Goal: Task Accomplishment & Management: Manage account settings

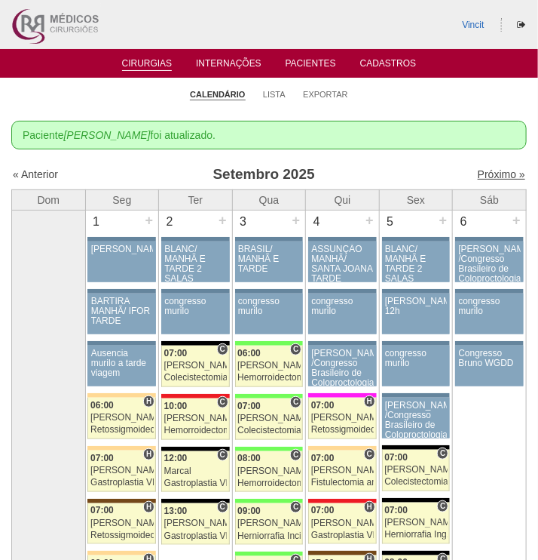
click at [497, 175] on link "Próximo »" at bounding box center [502, 174] width 48 height 12
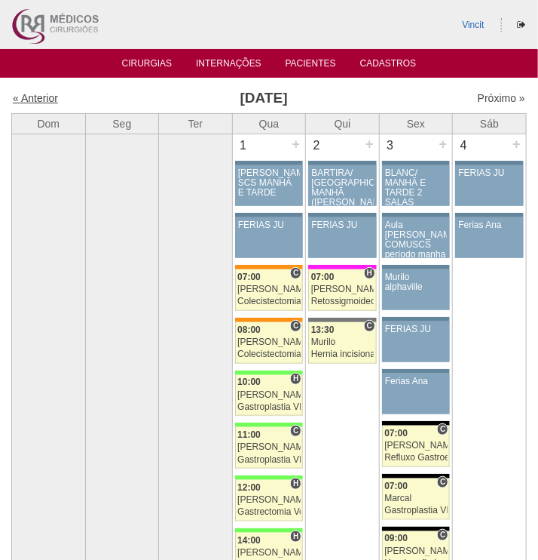
click at [43, 99] on link "« Anterior" at bounding box center [35, 98] width 45 height 12
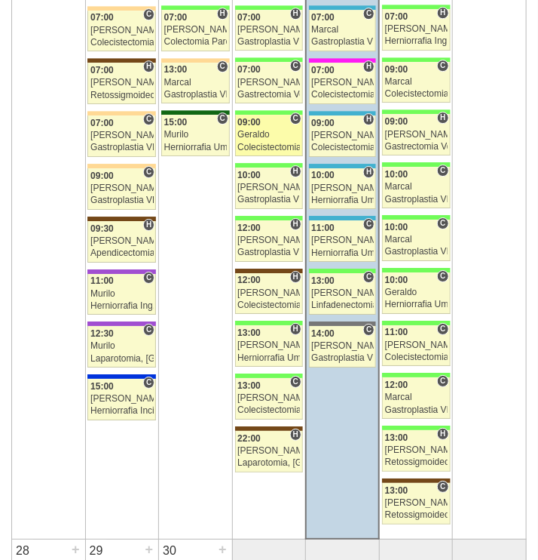
scroll to position [2474, 0]
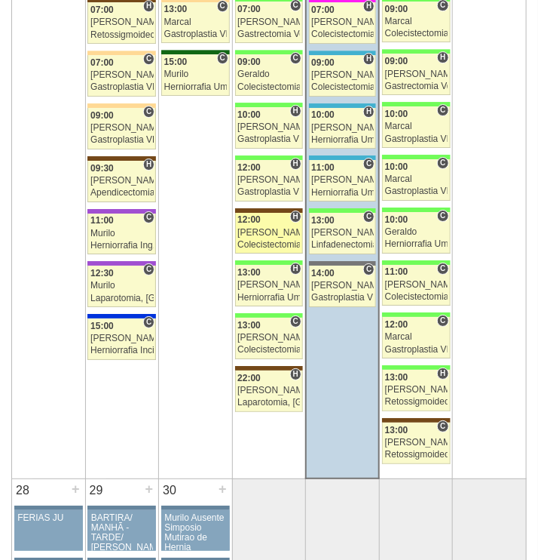
click at [253, 229] on link "89139 Luiz Guilherme H 12:00 Luiz Guilherme Colecistectomia com Colangiografia …" at bounding box center [269, 233] width 68 height 41
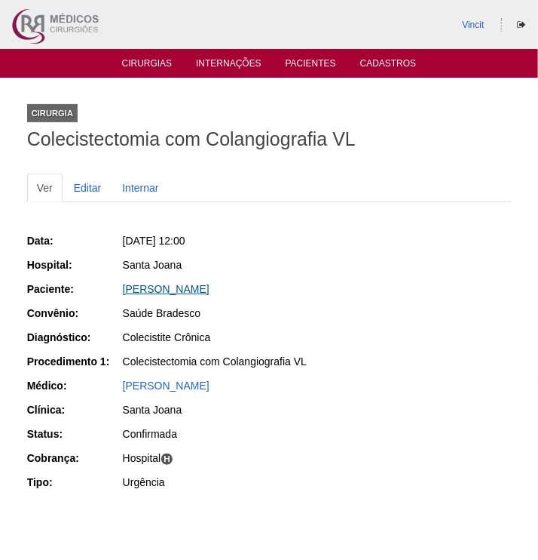
click at [159, 287] on link "Talita máximo Batista" at bounding box center [166, 289] width 87 height 12
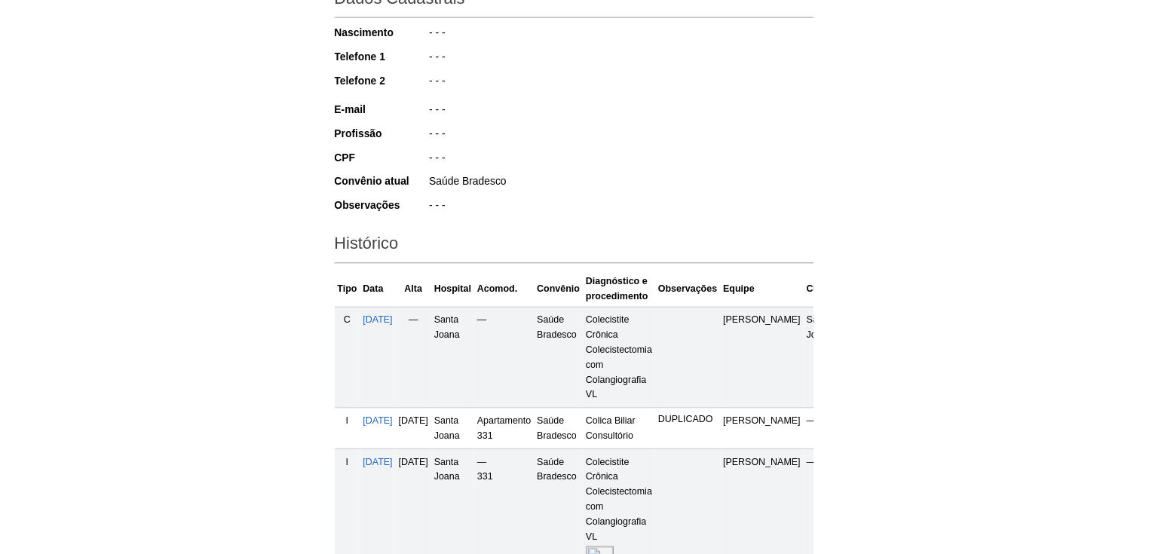
scroll to position [215, 0]
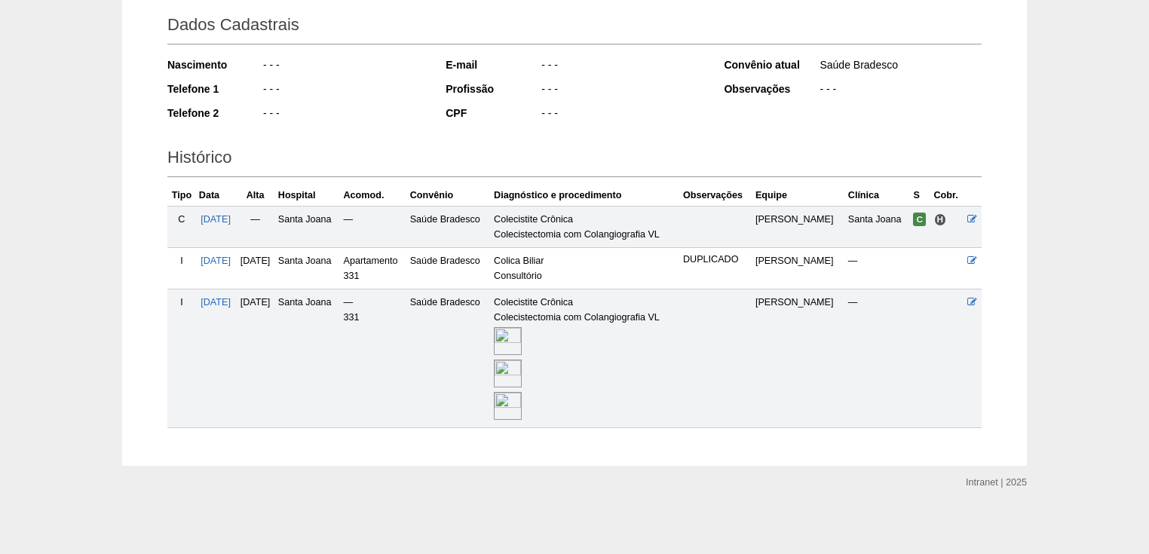
click at [522, 335] on img at bounding box center [508, 341] width 28 height 28
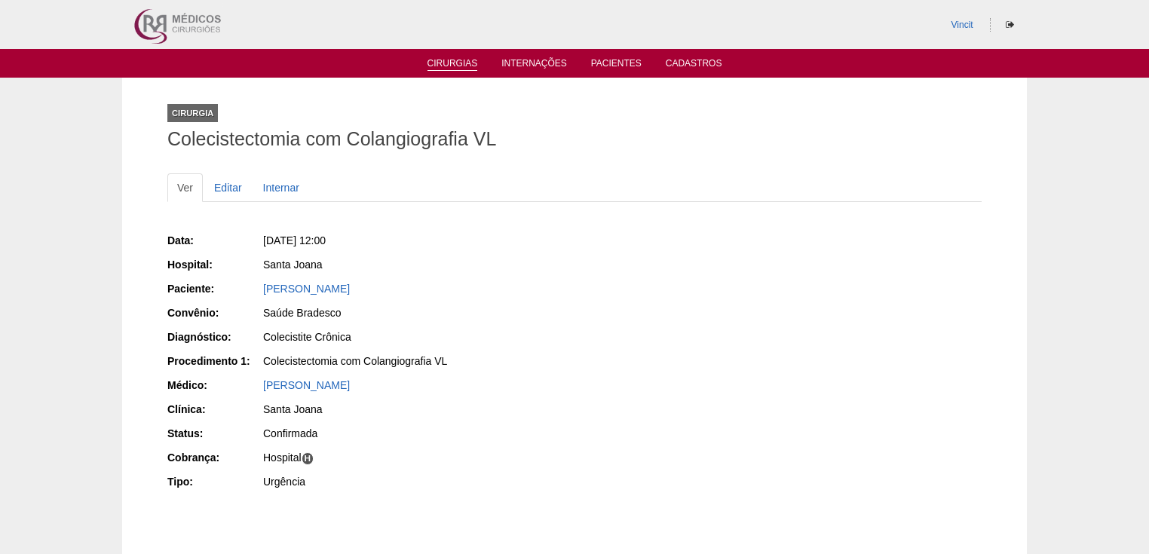
click at [455, 60] on link "Cirurgias" at bounding box center [453, 64] width 51 height 13
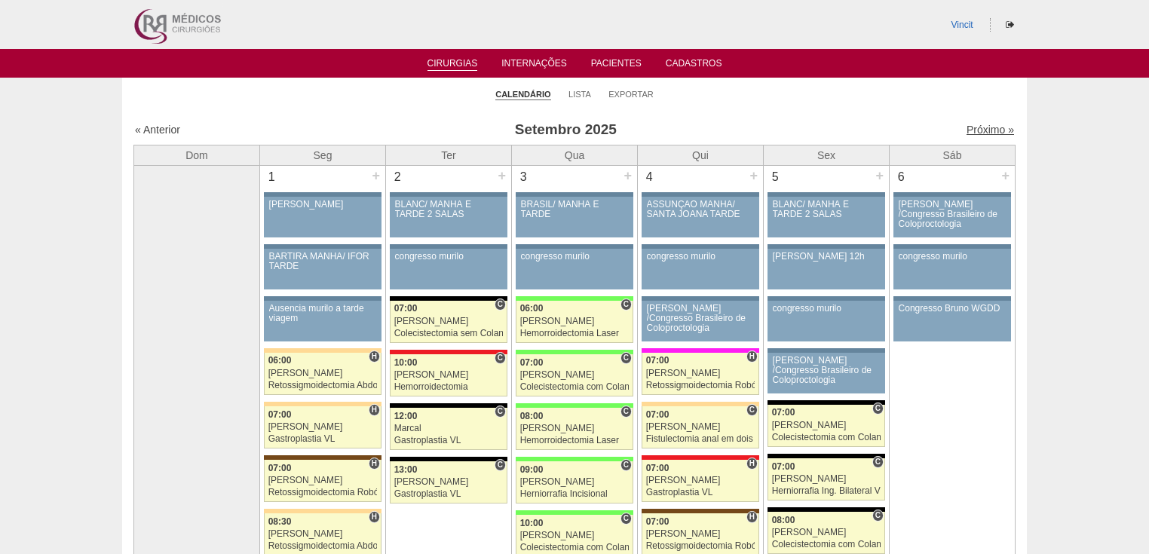
click at [977, 132] on link "Próximo »" at bounding box center [991, 130] width 48 height 12
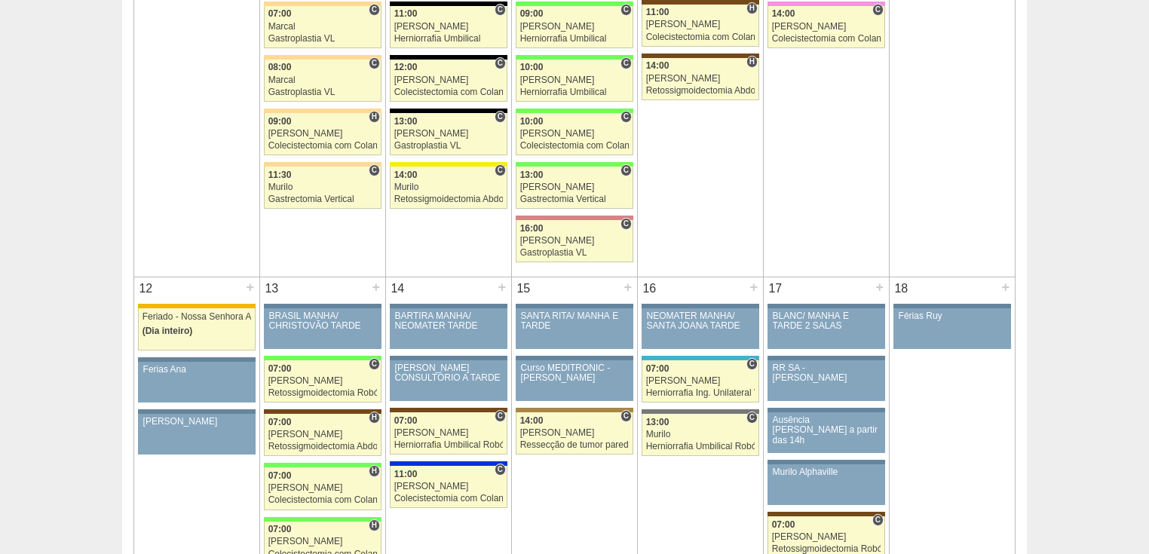
scroll to position [1327, 0]
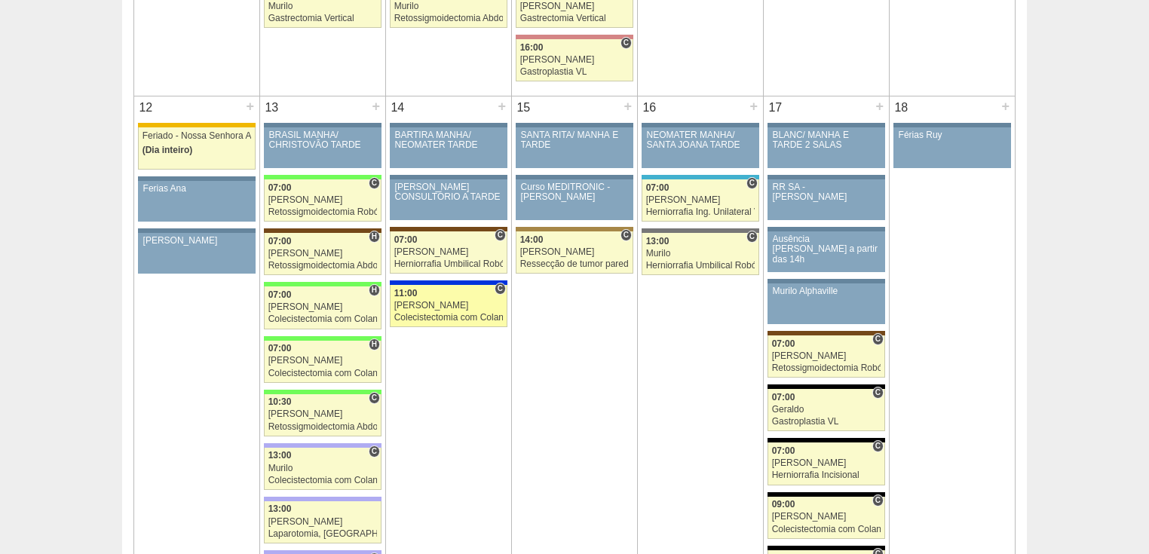
click at [477, 314] on div "Colecistectomia com Colangiografia VL" at bounding box center [448, 318] width 109 height 10
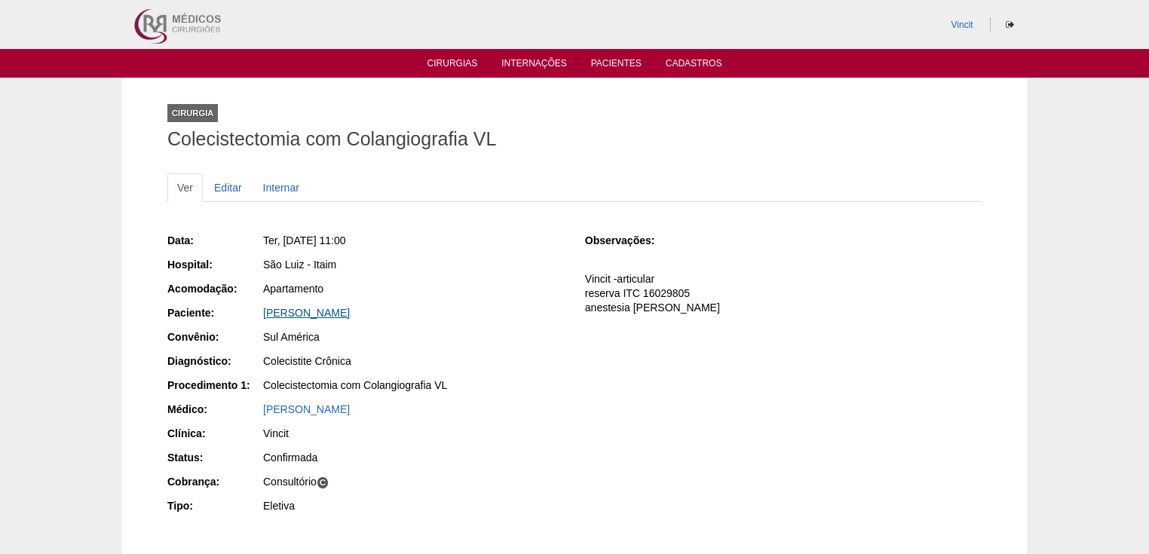
click at [331, 314] on link "[PERSON_NAME]" at bounding box center [306, 313] width 87 height 12
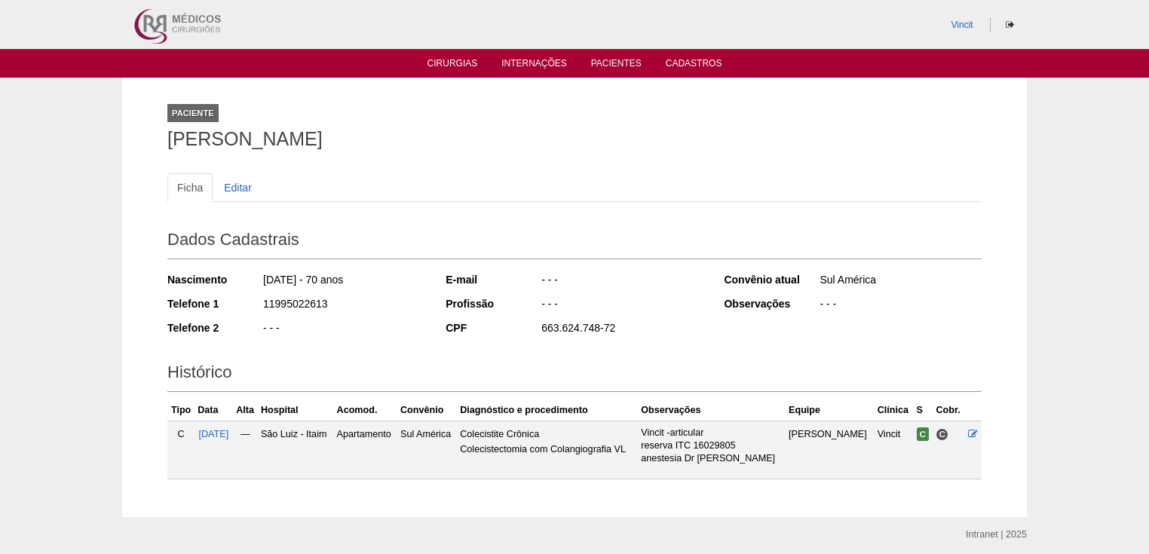
scroll to position [53, 0]
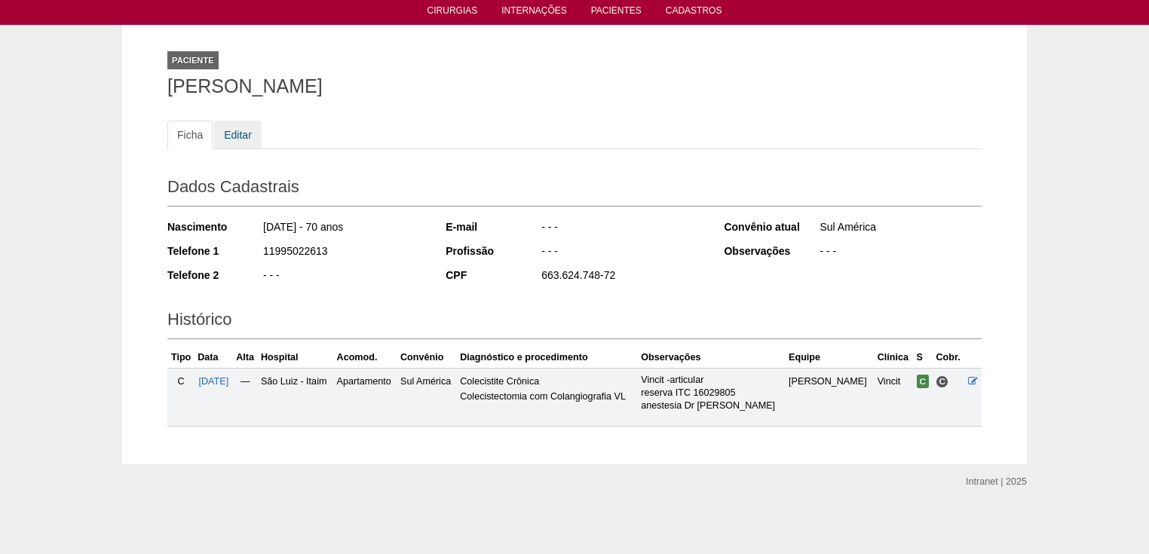
click at [244, 140] on link "Editar" at bounding box center [238, 135] width 48 height 29
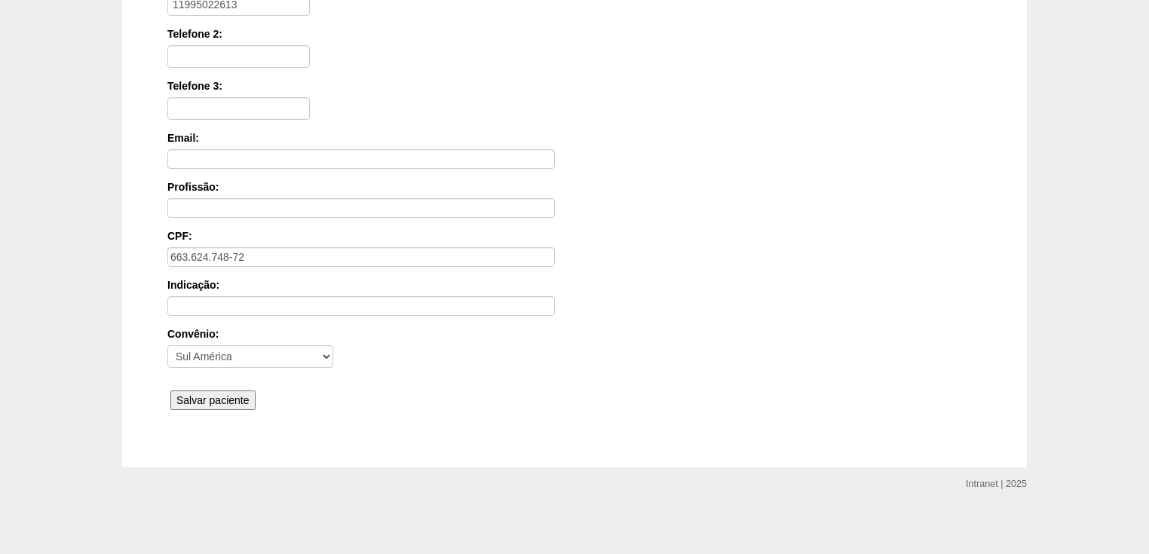
scroll to position [362, 0]
click at [216, 397] on input "Salvar paciente" at bounding box center [212, 401] width 85 height 20
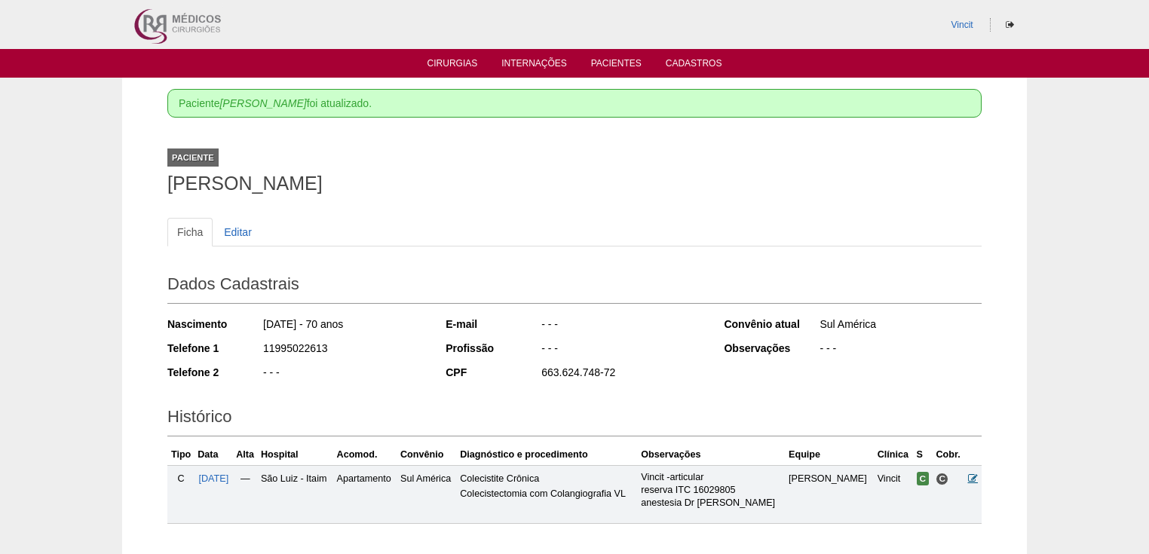
click at [976, 474] on icon at bounding box center [973, 479] width 10 height 10
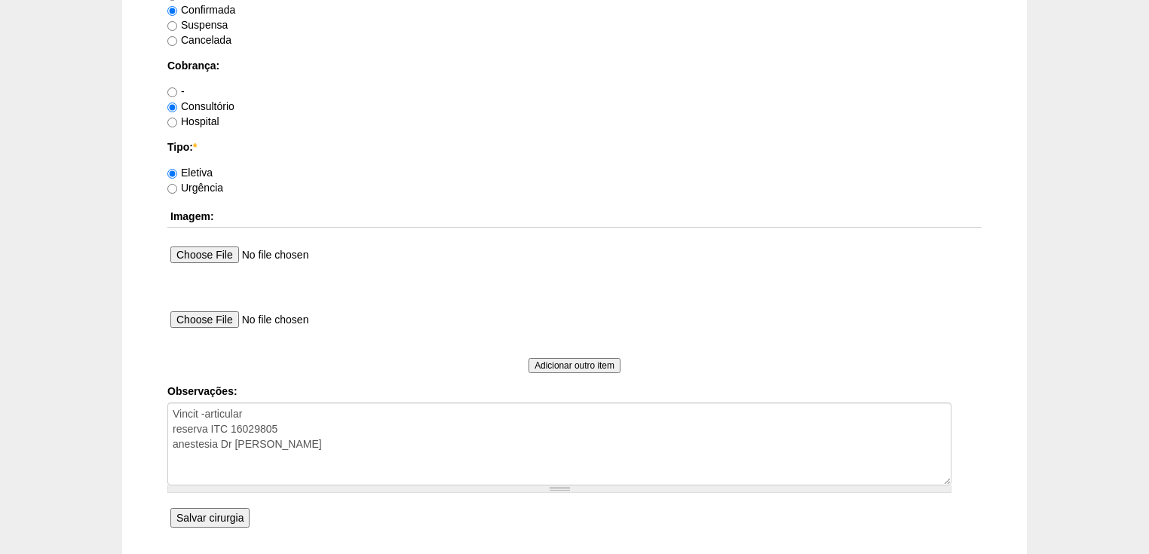
scroll to position [1386, 0]
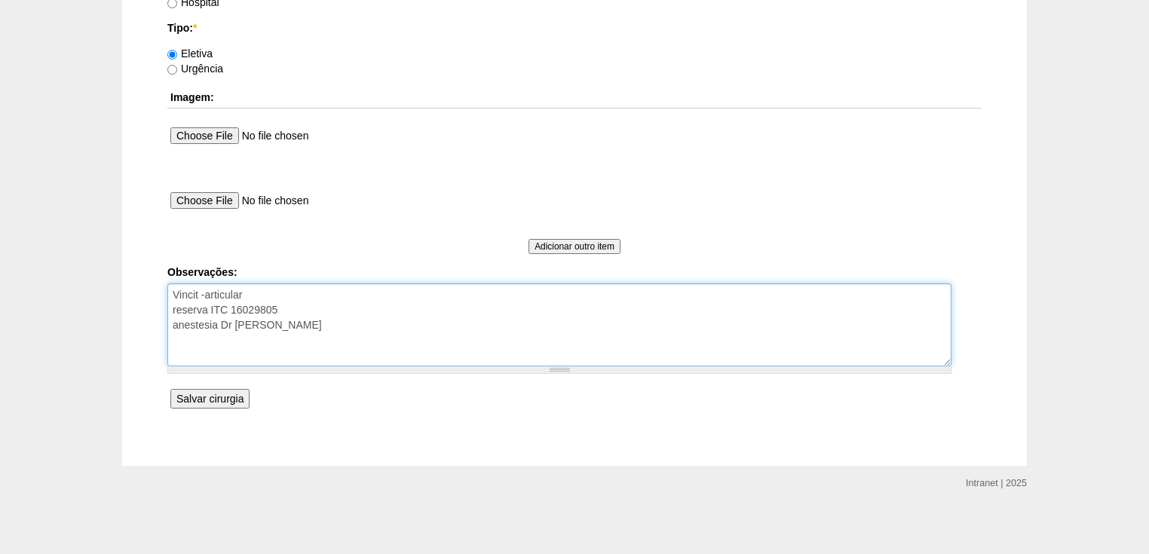
click at [291, 325] on textarea "Vincit -articular reserva ITC 16029805 anestesia Dr [PERSON_NAME]" at bounding box center [559, 325] width 784 height 83
type textarea "Vincit -articular reserva ITC 16029805 anestesia Dr [PERSON_NAME] autorizada."
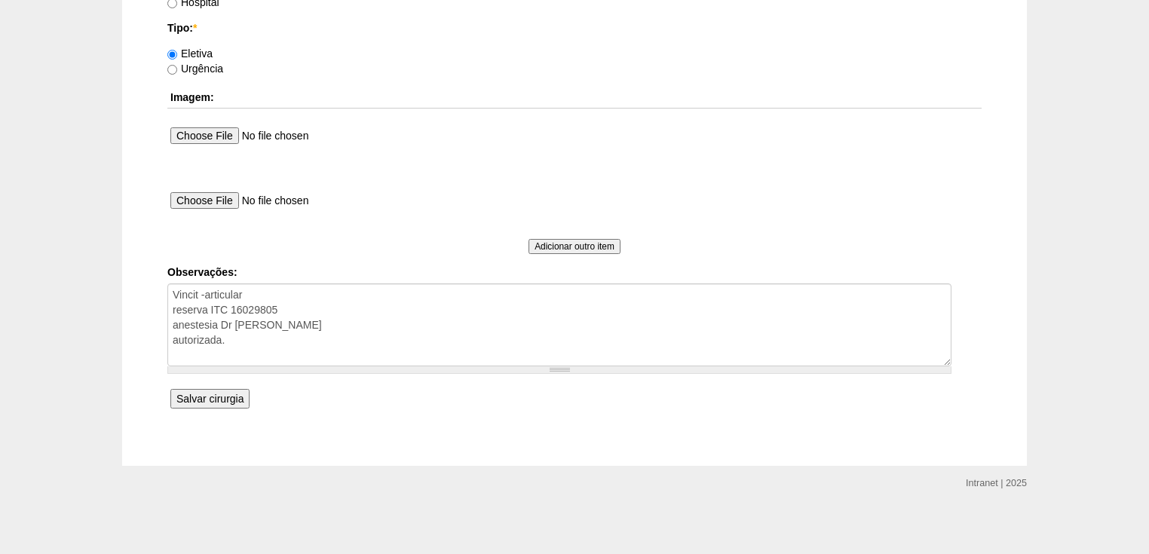
click at [215, 395] on input "Salvar cirurgia" at bounding box center [209, 399] width 79 height 20
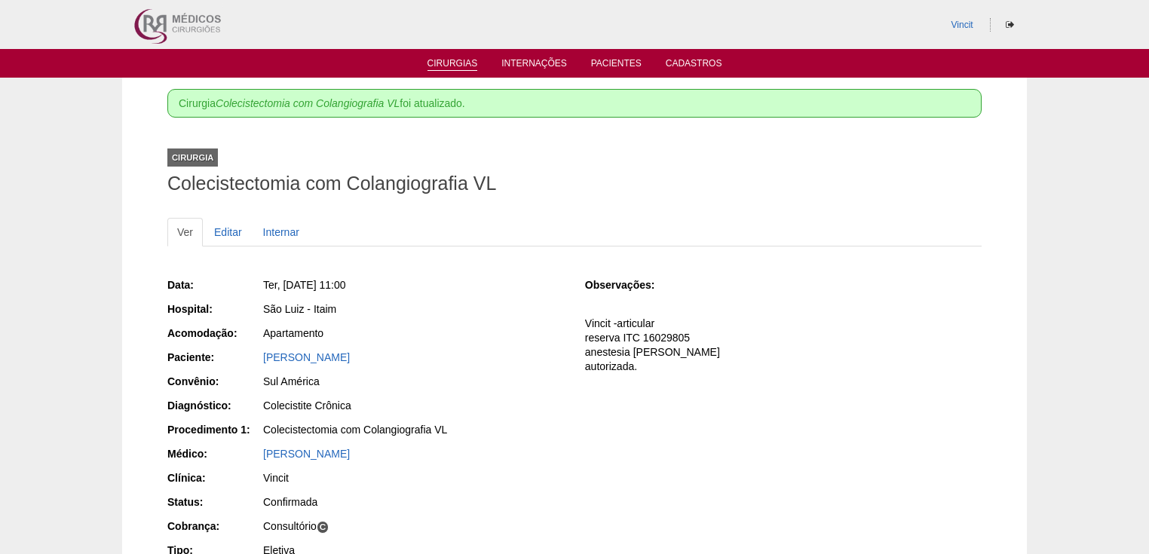
click at [459, 66] on link "Cirurgias" at bounding box center [453, 64] width 51 height 13
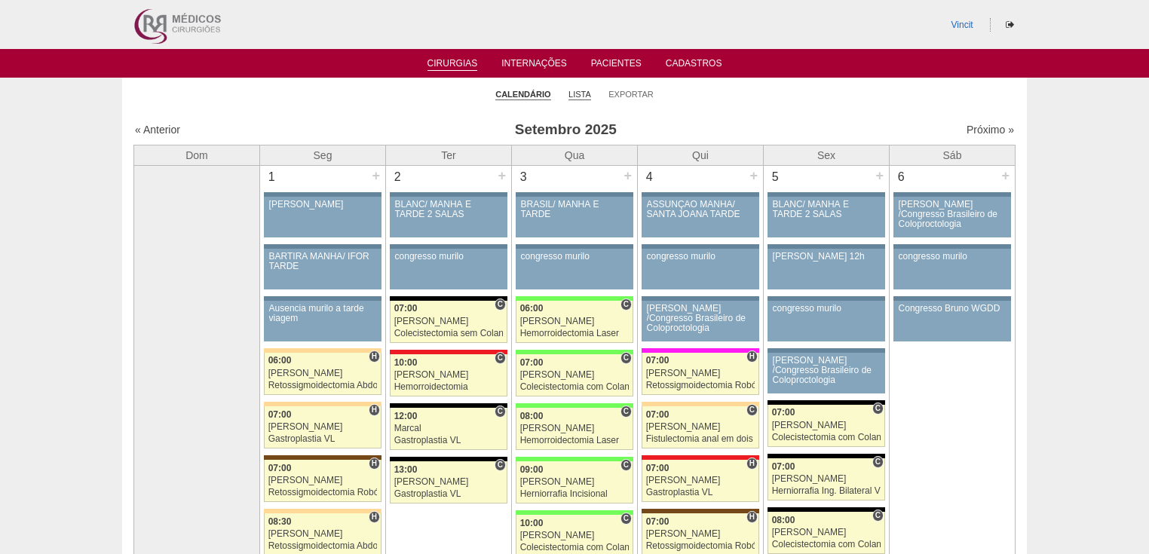
click at [581, 92] on link "Lista" at bounding box center [580, 94] width 23 height 11
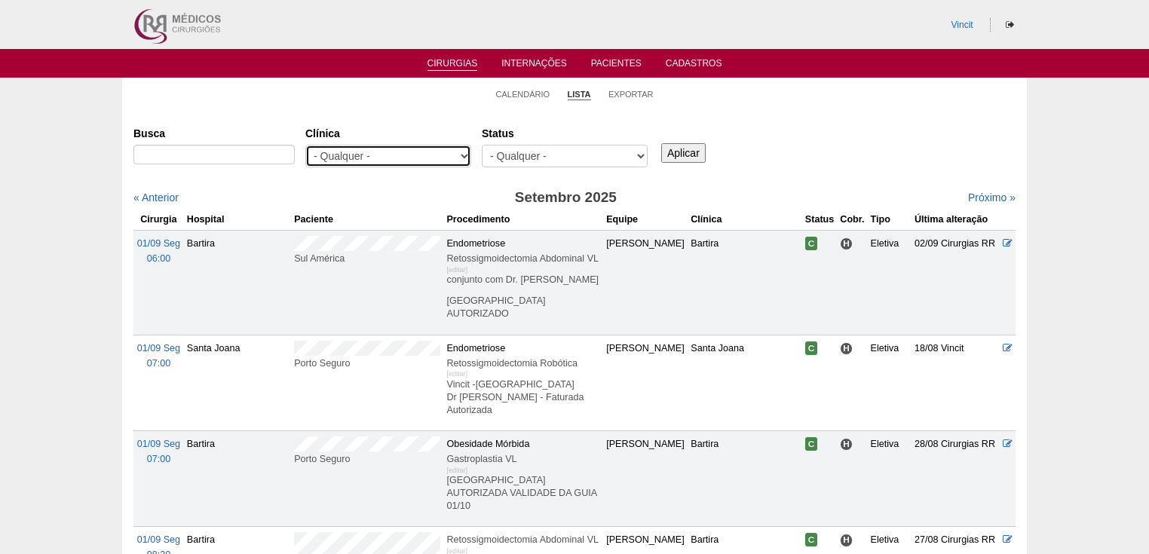
click at [466, 152] on select "- Qualquer - 6R Alphaville Assunção Bartira Brasil Christovão da Gama Cruz Azul…" at bounding box center [388, 156] width 166 height 23
select select "68"
click at [305, 145] on select "- Qualquer - 6R Alphaville Assunção Bartira Brasil Christovão da Gama Cruz Azul…" at bounding box center [388, 156] width 166 height 23
click at [684, 151] on input "Aplicar" at bounding box center [683, 153] width 44 height 20
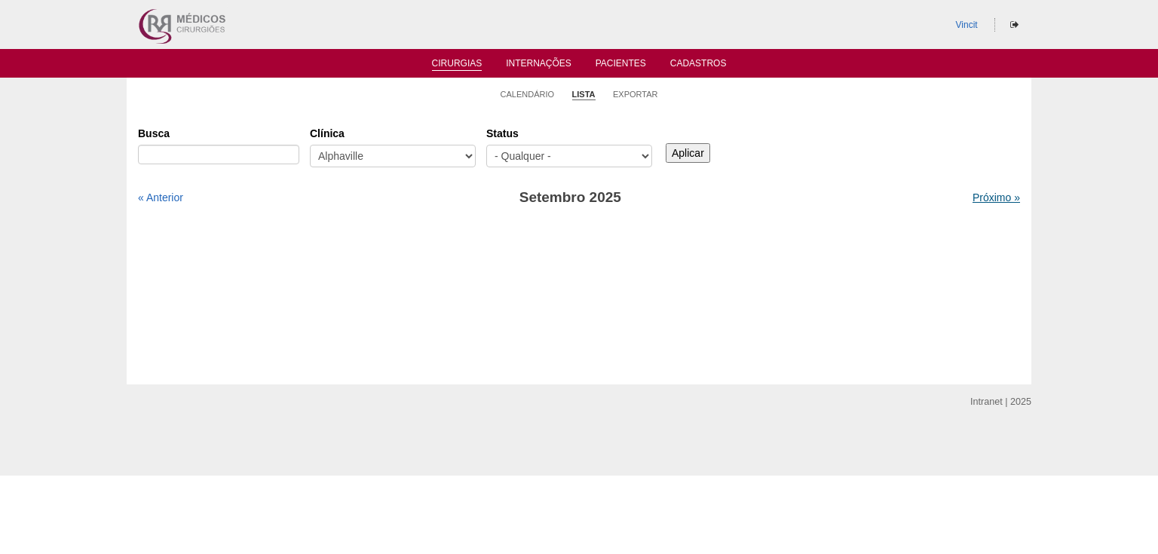
click at [973, 196] on link "Próximo »" at bounding box center [997, 198] width 48 height 12
click at [168, 196] on link "« Anterior" at bounding box center [160, 198] width 45 height 12
click at [467, 154] on select "- Qualquer - 6R Alphaville Assunção Bartira Brasil Christovão da Gama Cruz Azul…" at bounding box center [393, 156] width 166 height 23
select select "23"
click at [310, 145] on select "- Qualquer - 6R Alphaville Assunção Bartira Brasil Christovão da Gama Cruz Azul…" at bounding box center [393, 156] width 166 height 23
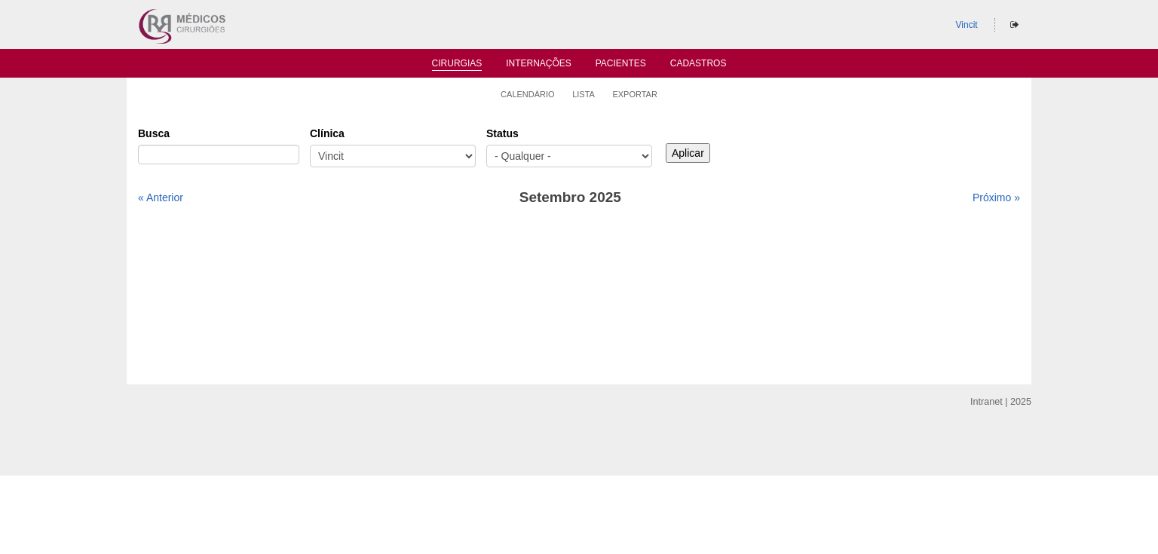
click at [683, 147] on input "Aplicar" at bounding box center [688, 153] width 44 height 20
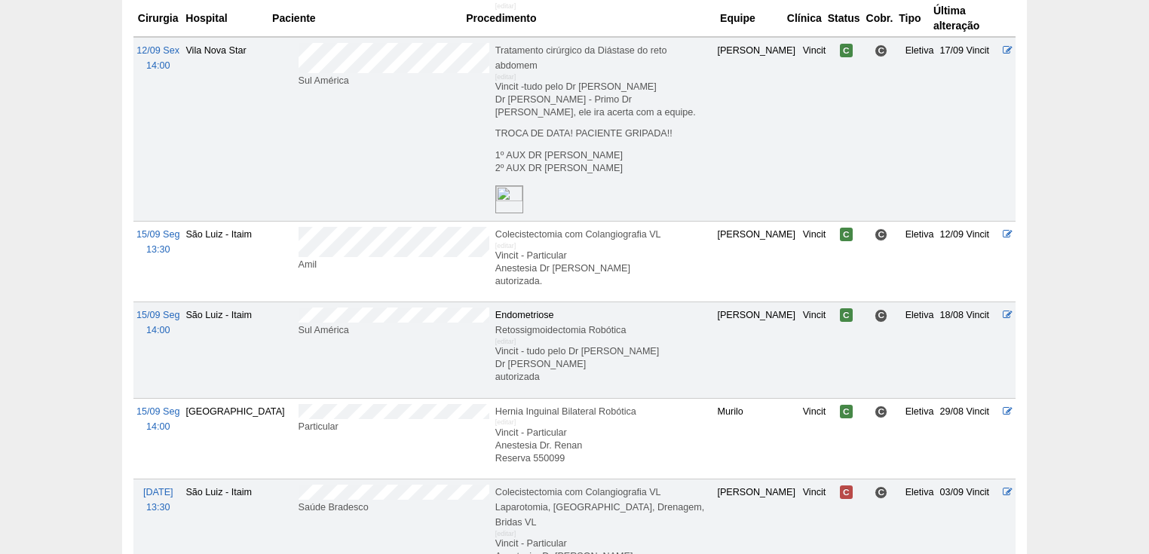
scroll to position [664, 0]
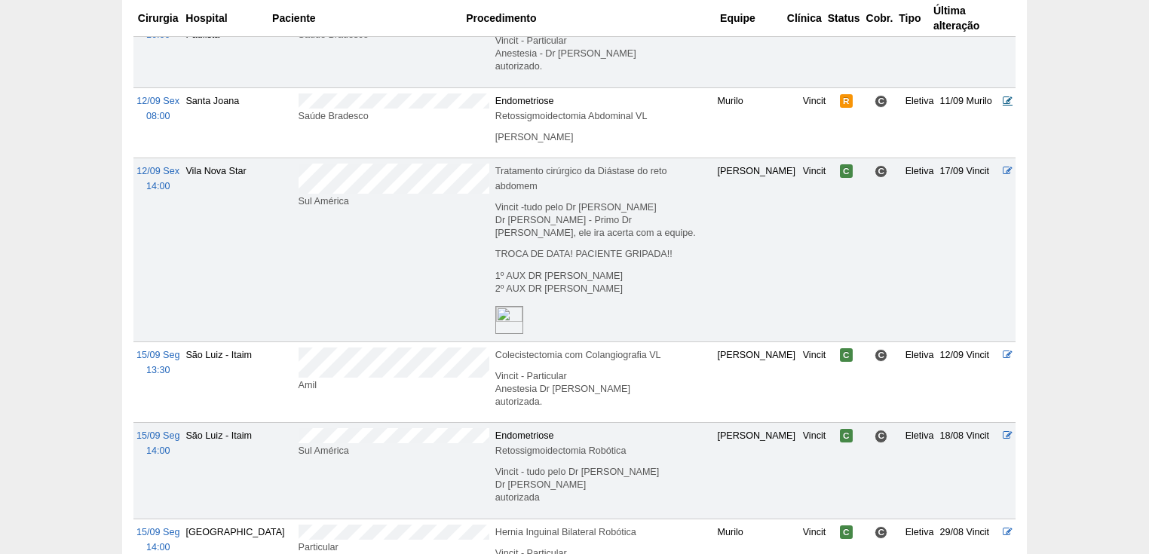
click at [1011, 97] on icon at bounding box center [1008, 101] width 10 height 10
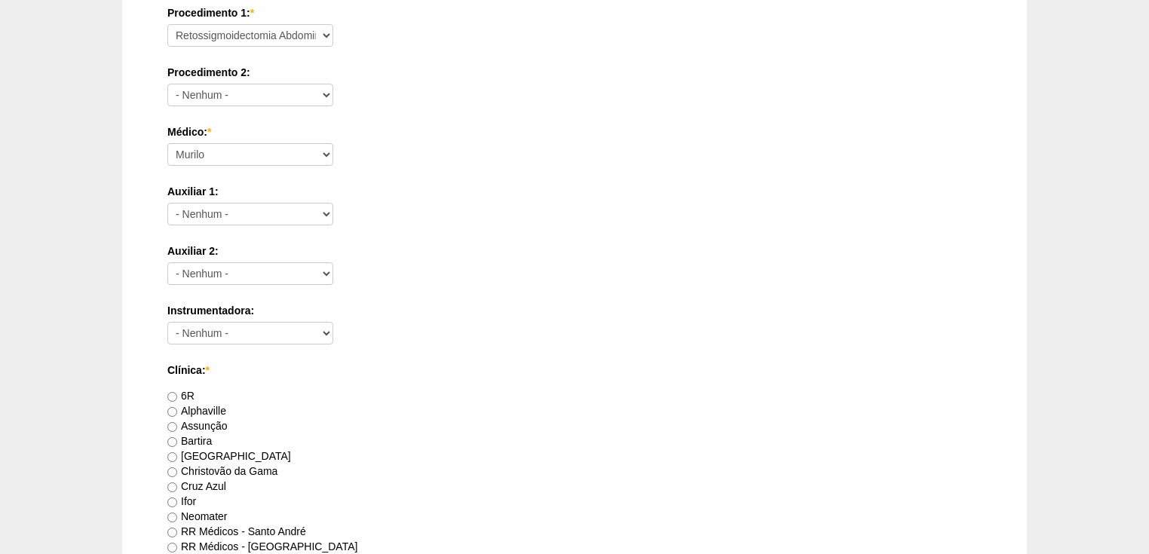
scroll to position [845, 0]
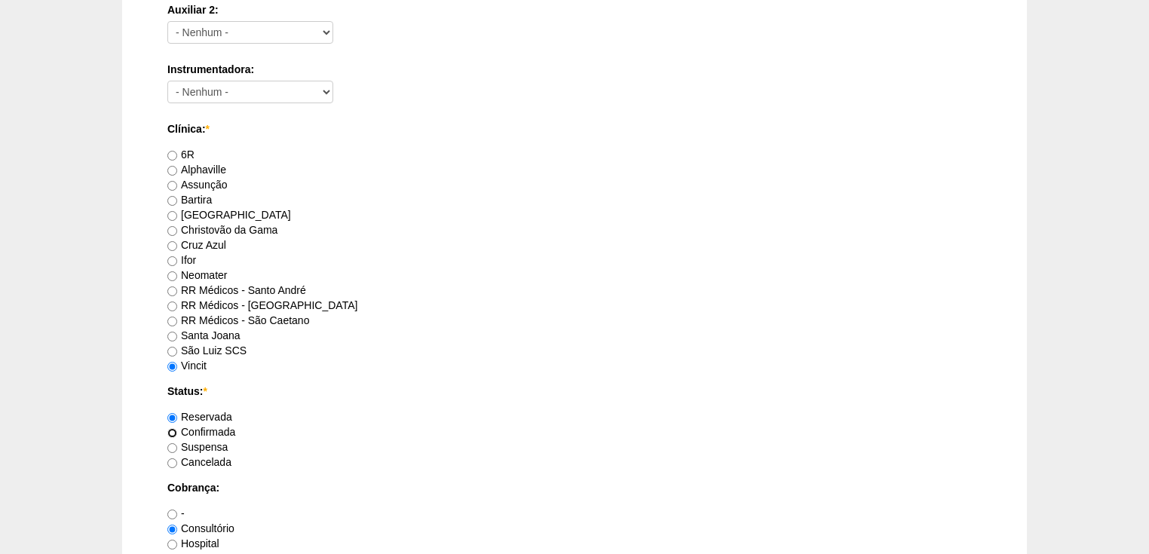
click at [170, 430] on input "Confirmada" at bounding box center [172, 433] width 10 height 10
radio input "true"
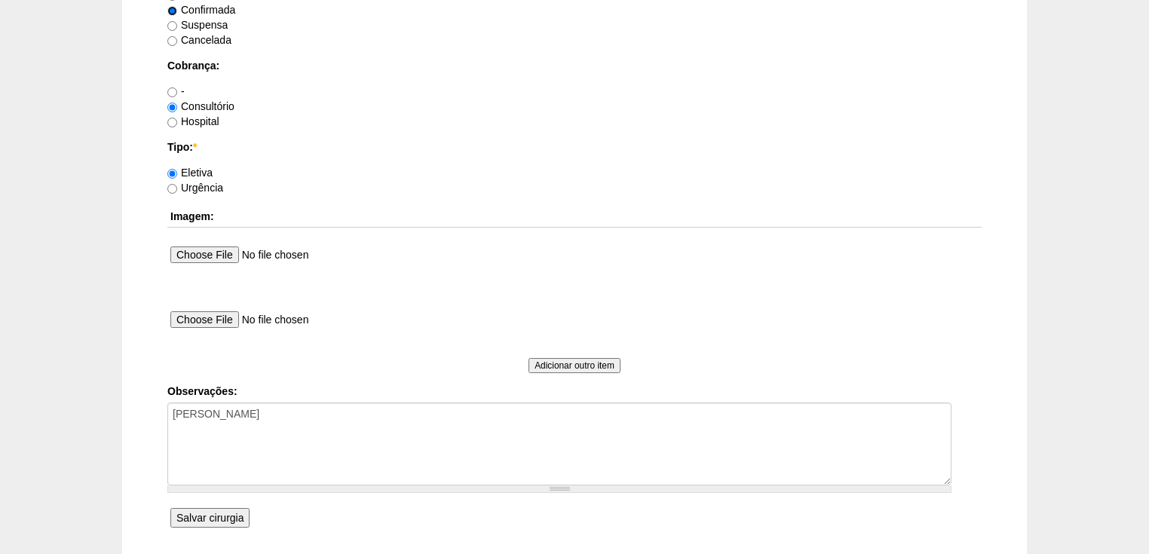
scroll to position [1386, 0]
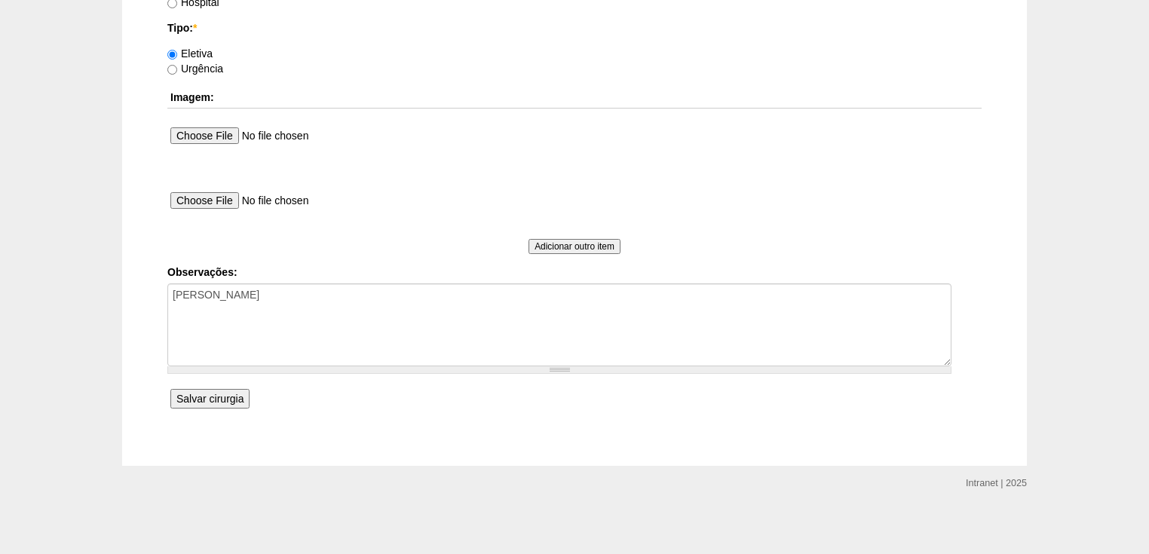
click at [195, 396] on input "Salvar cirurgia" at bounding box center [209, 399] width 79 height 20
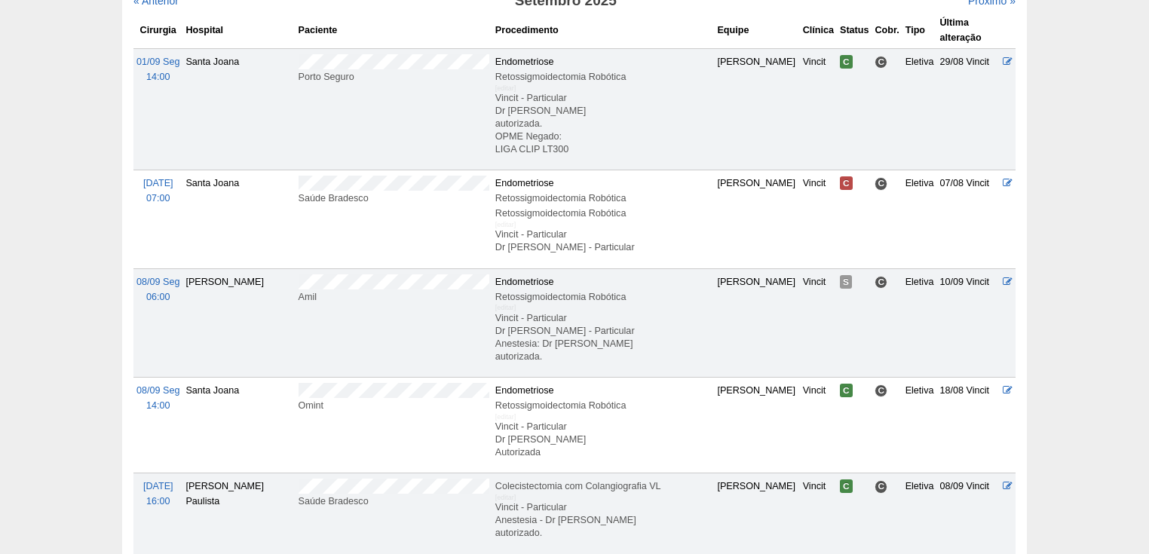
scroll to position [422, 0]
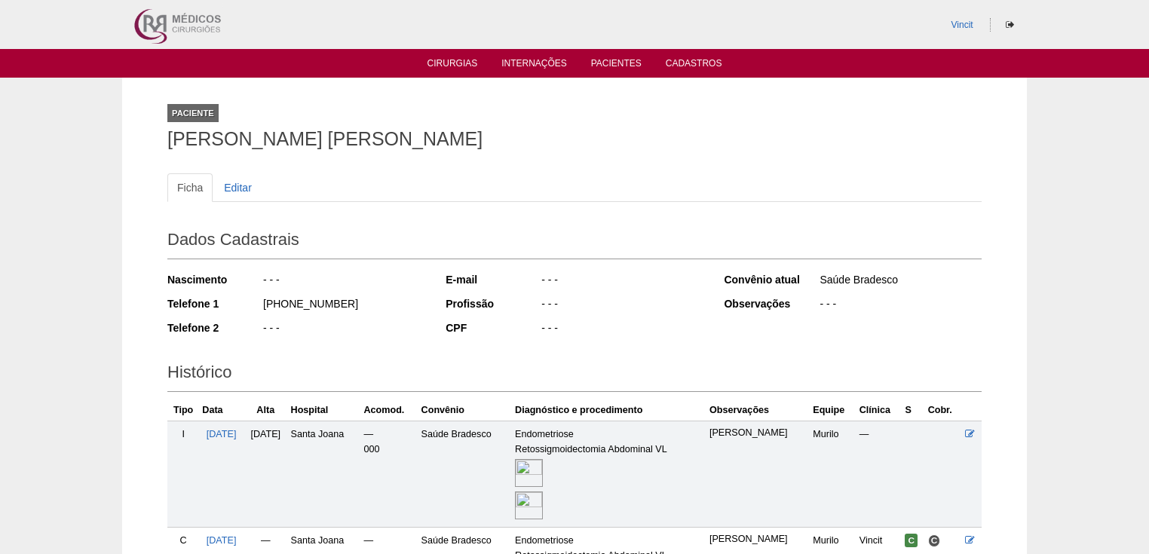
scroll to position [142, 0]
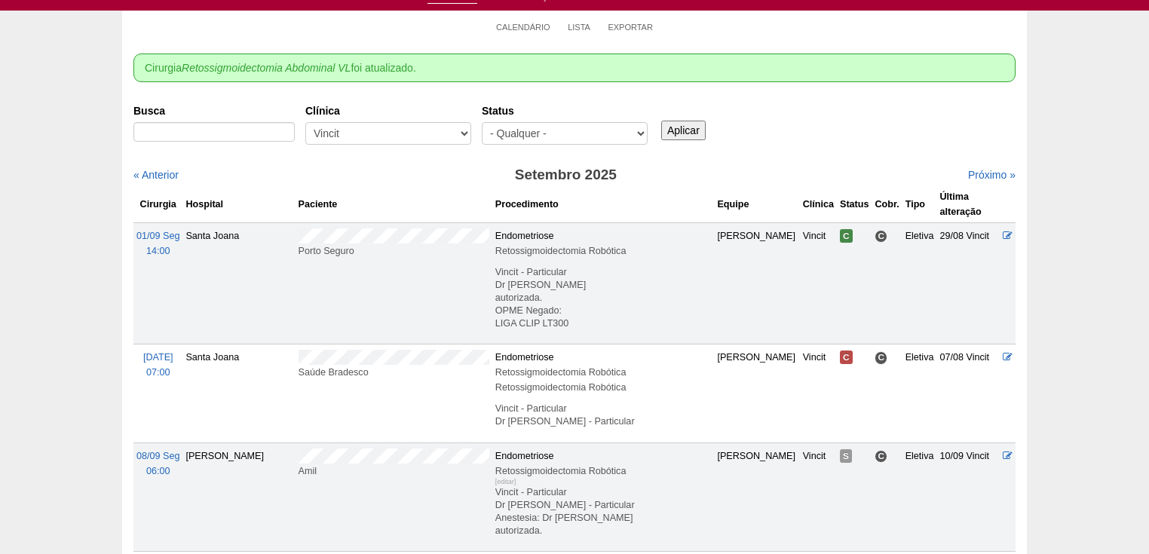
scroll to position [7, 0]
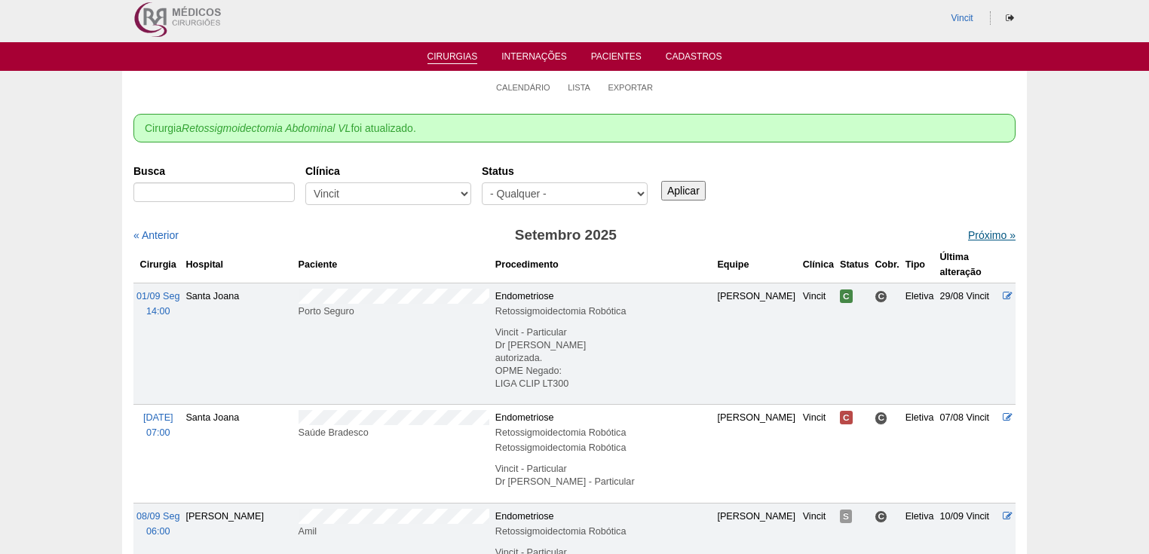
click at [971, 235] on link "Próximo »" at bounding box center [992, 235] width 48 height 12
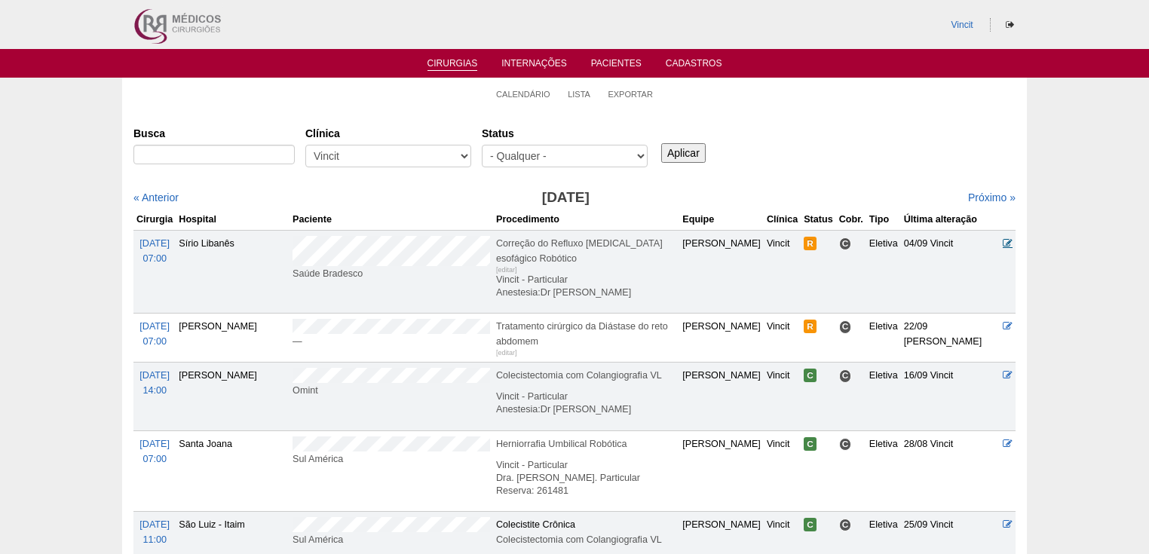
click at [1004, 238] on icon at bounding box center [1008, 243] width 10 height 10
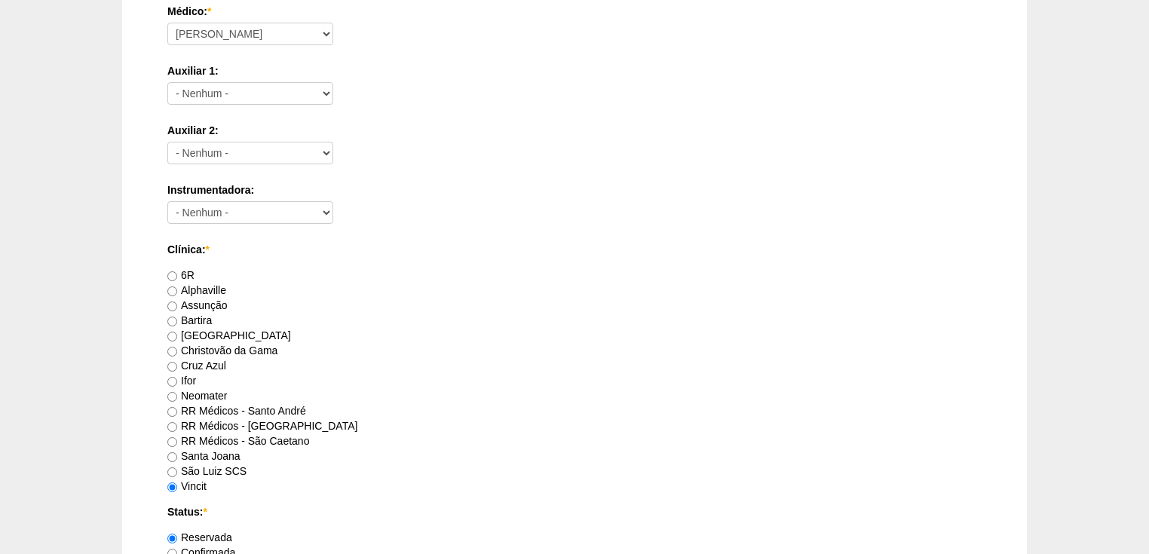
scroll to position [965, 0]
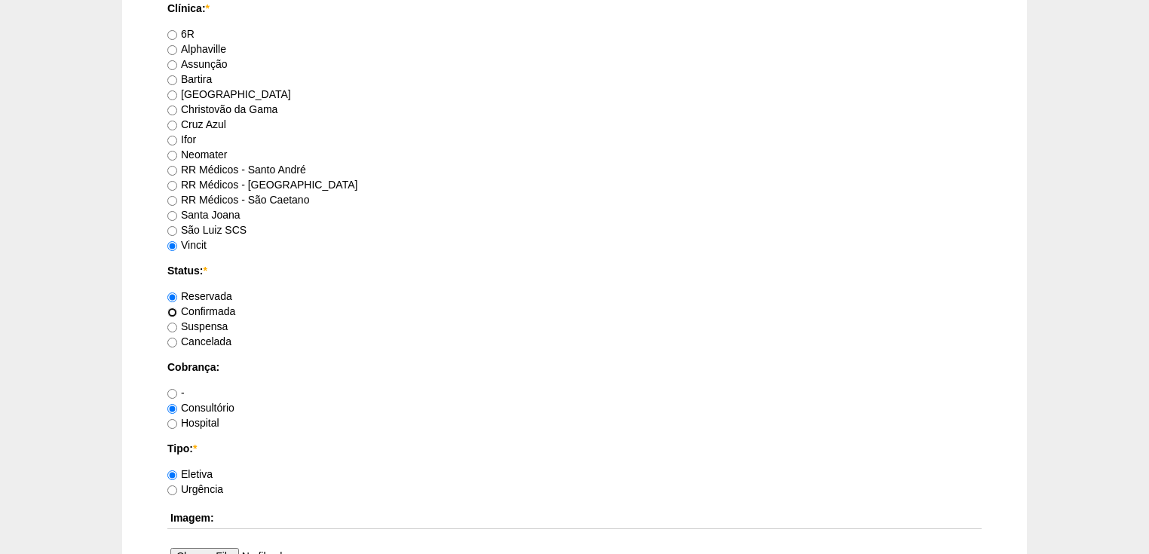
click at [172, 309] on input "Confirmada" at bounding box center [172, 313] width 10 height 10
radio input "true"
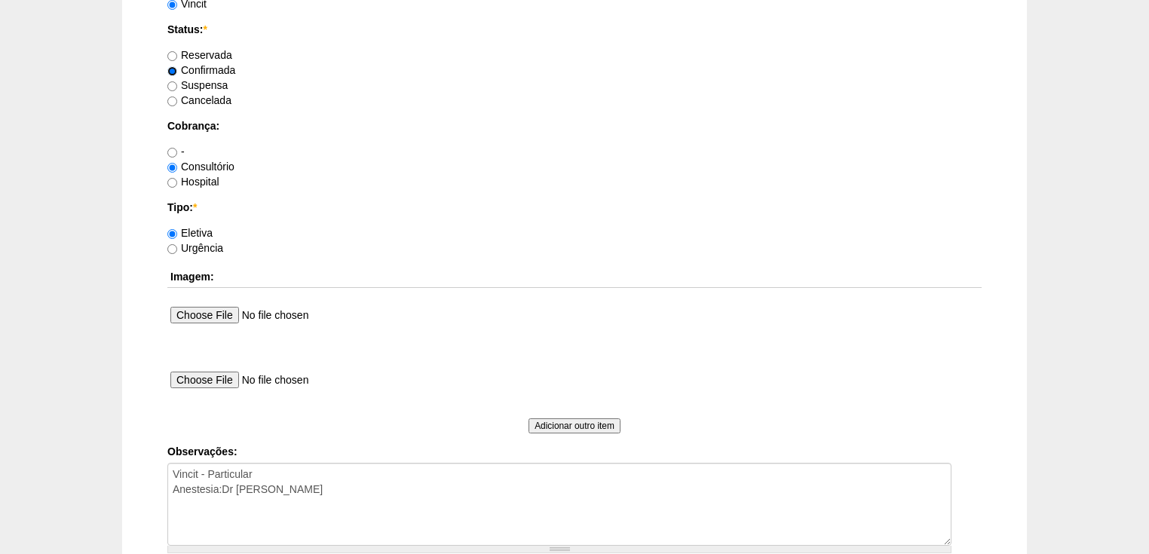
scroll to position [1327, 0]
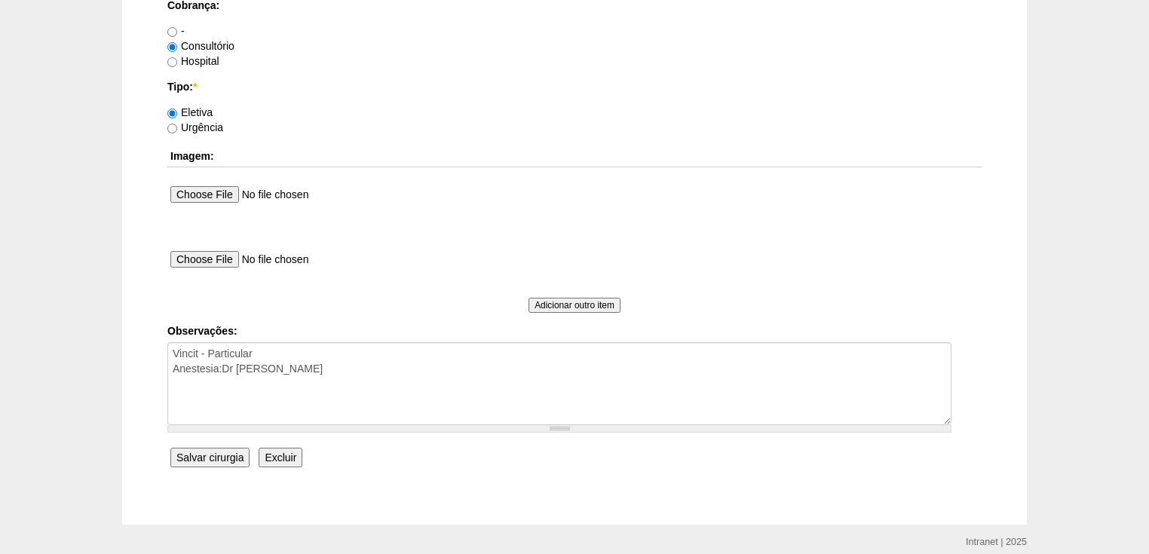
click at [217, 452] on input "Salvar cirurgia" at bounding box center [209, 458] width 79 height 20
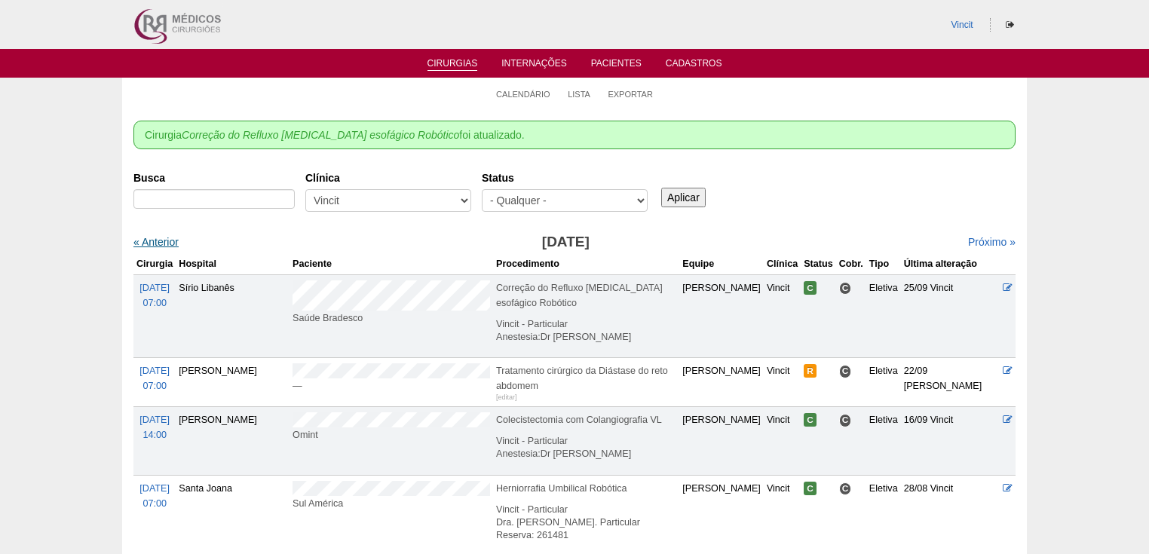
click at [163, 238] on link "« Anterior" at bounding box center [155, 242] width 45 height 12
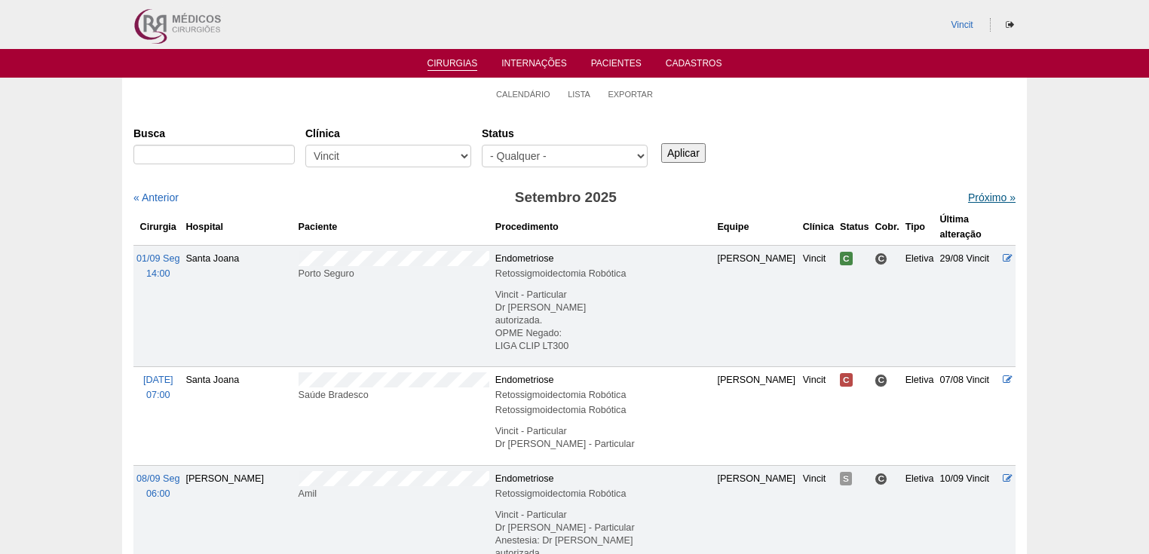
click at [995, 198] on link "Próximo »" at bounding box center [992, 198] width 48 height 12
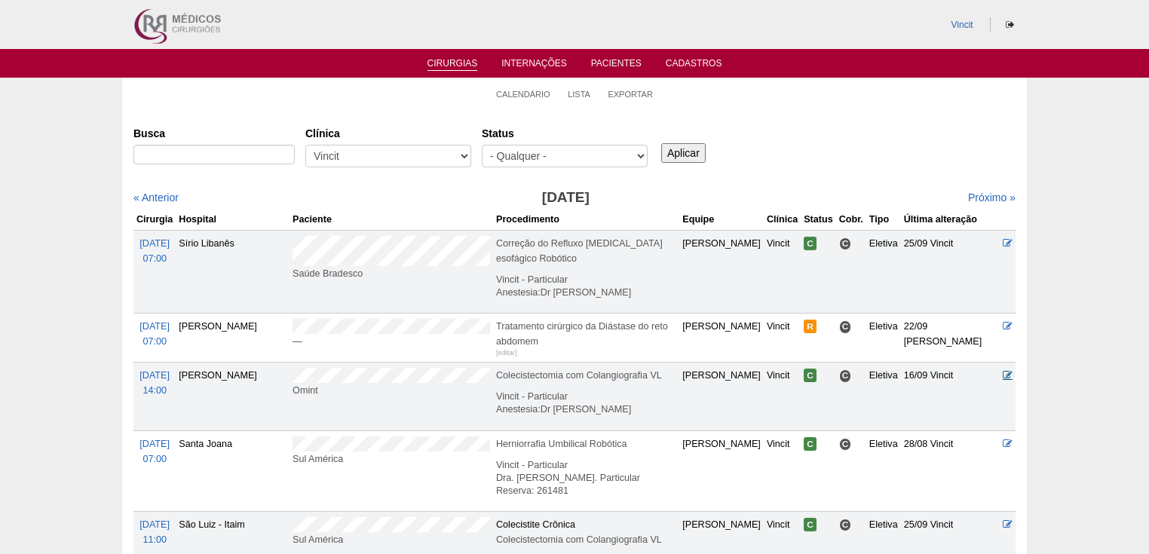
click at [1004, 370] on icon at bounding box center [1008, 375] width 10 height 10
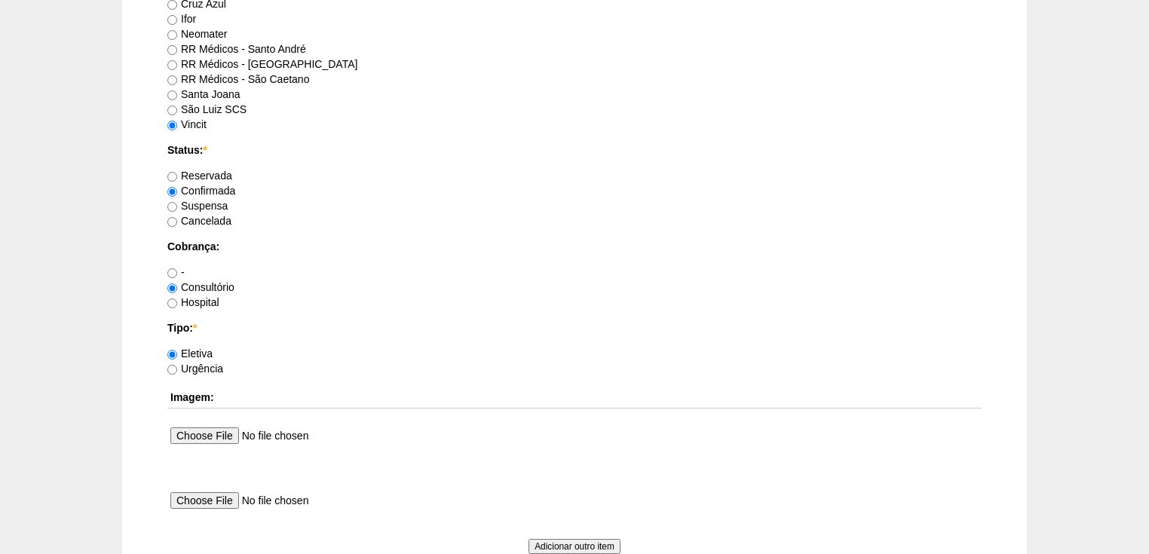
scroll to position [1327, 0]
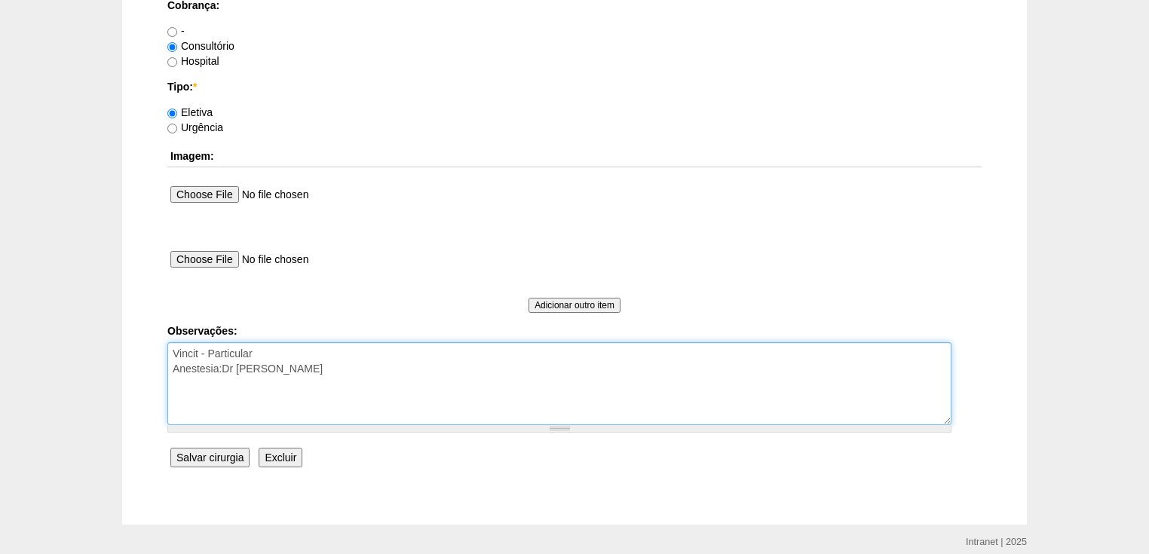
click at [270, 370] on textarea "Vincit - Particular Anestesia:Dr [PERSON_NAME]" at bounding box center [559, 383] width 784 height 83
type textarea "Vincit - Particular Anestesia:Dr [PERSON_NAME] Autorizada."
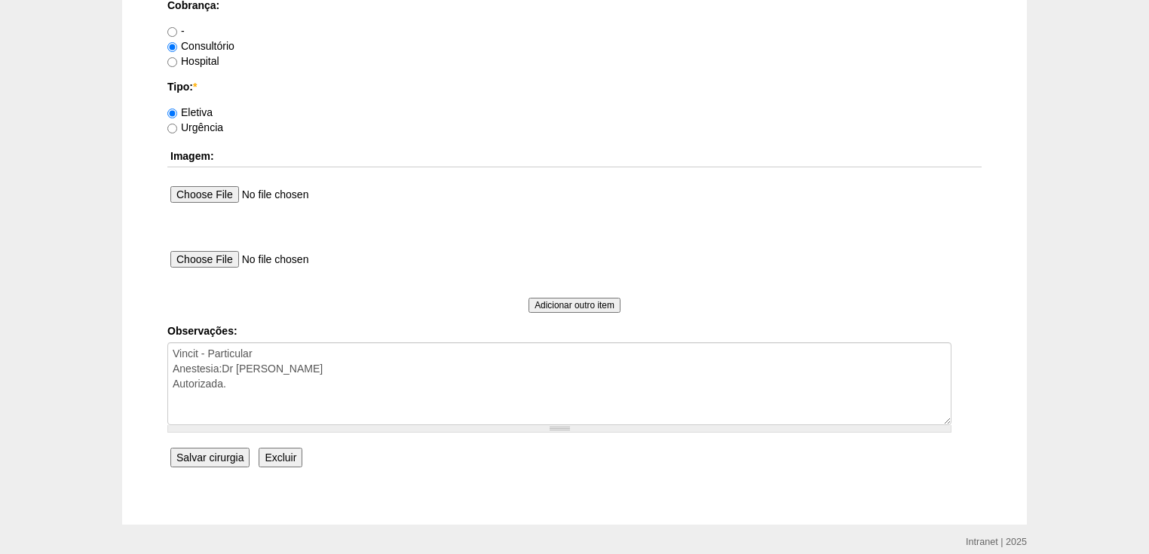
click at [208, 453] on input "Salvar cirurgia" at bounding box center [209, 458] width 79 height 20
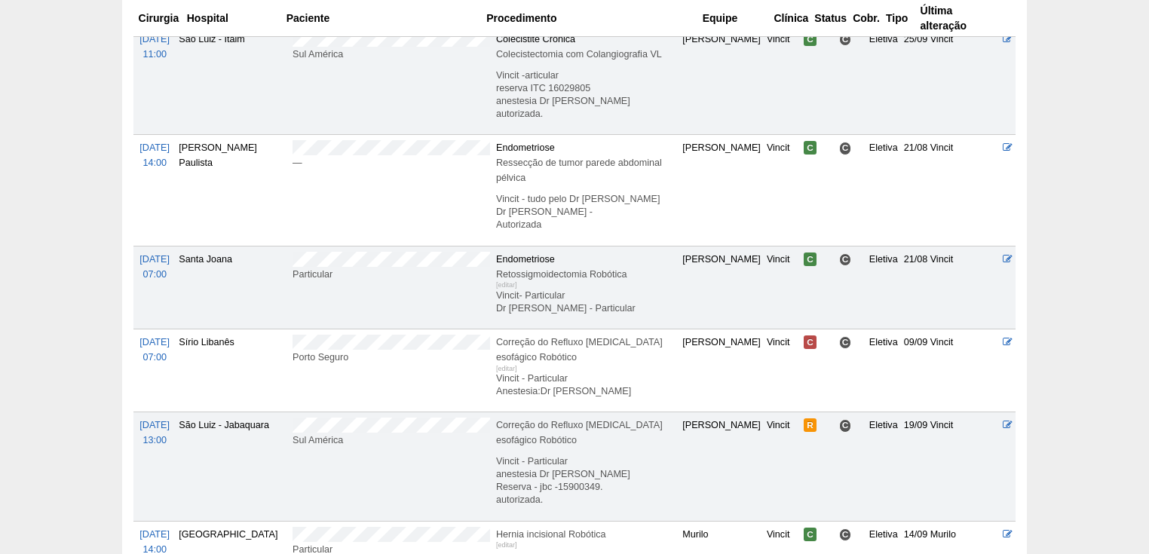
scroll to position [603, 0]
